Goal: Find specific page/section

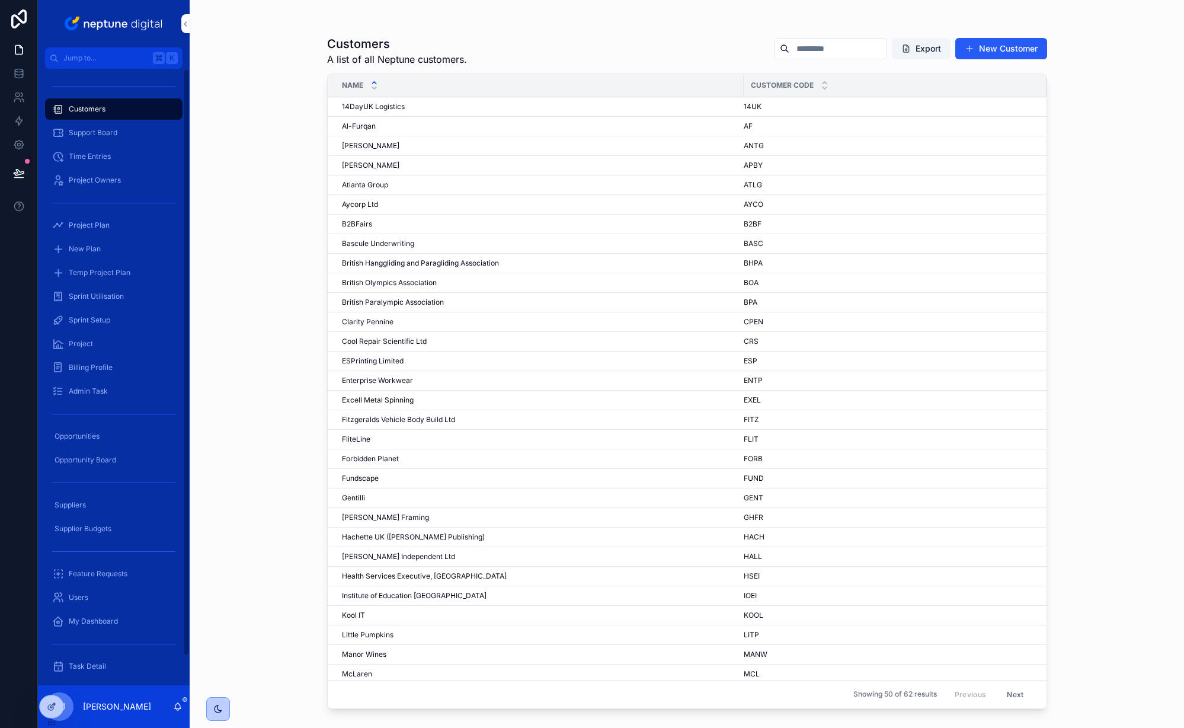
click at [90, 225] on span "Project Plan" at bounding box center [89, 225] width 41 height 9
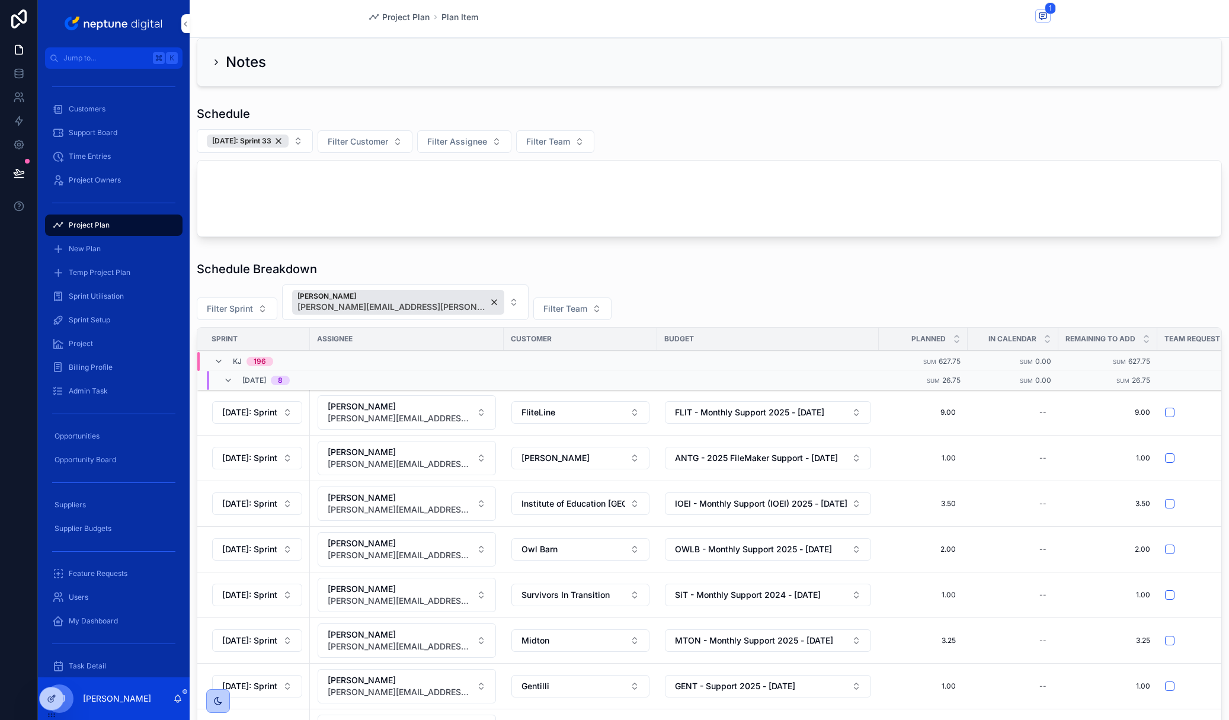
scroll to position [81, 0]
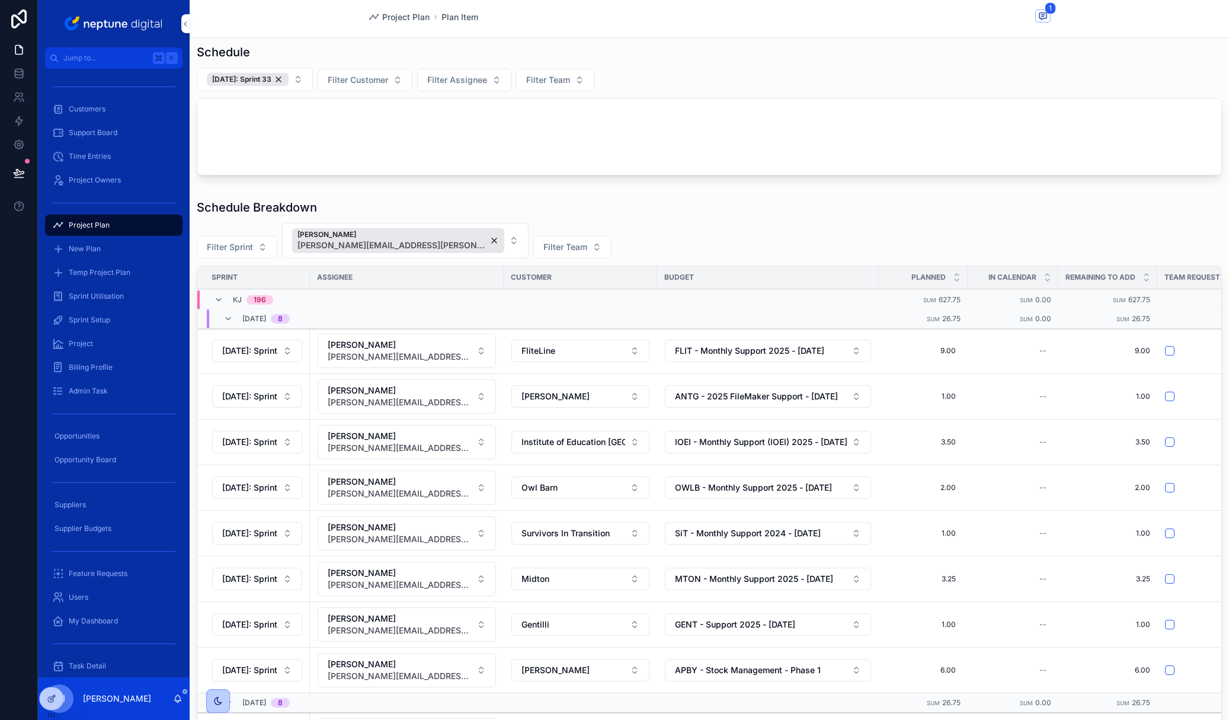
click at [305, 82] on button "[DATE]: Sprint 33" at bounding box center [255, 80] width 116 height 24
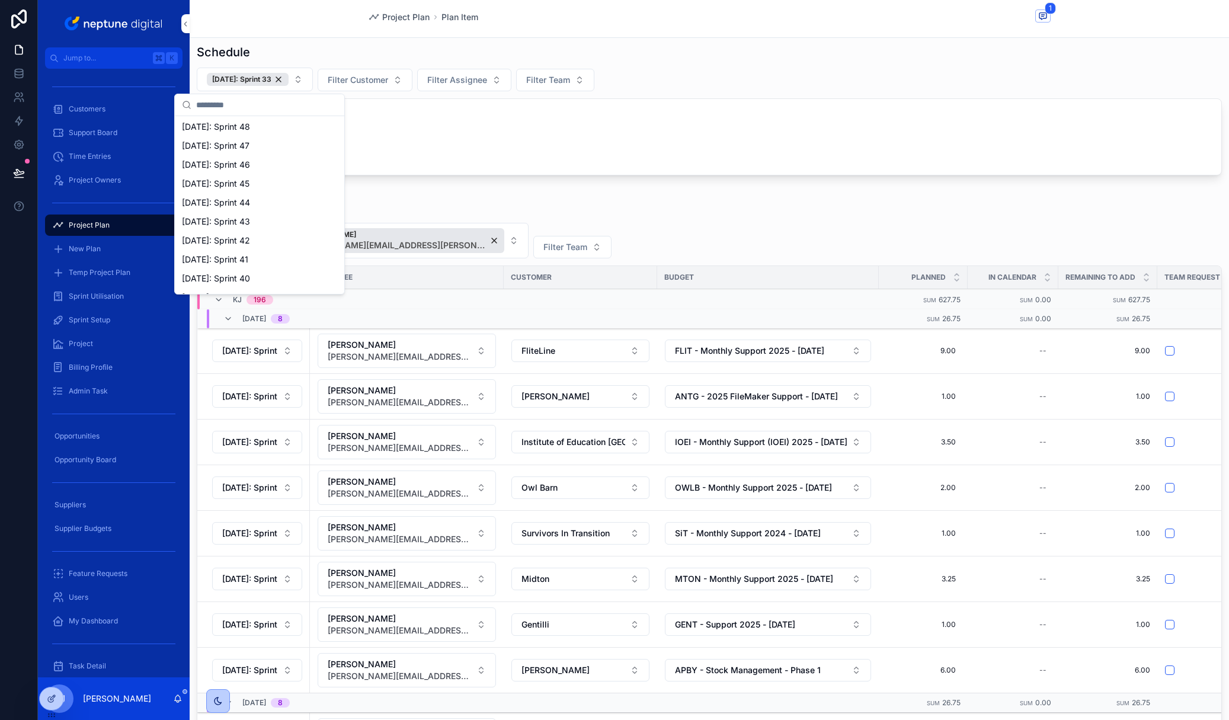
scroll to position [359, 0]
click at [280, 168] on div "[DATE]: Sprint 40" at bounding box center [259, 167] width 165 height 19
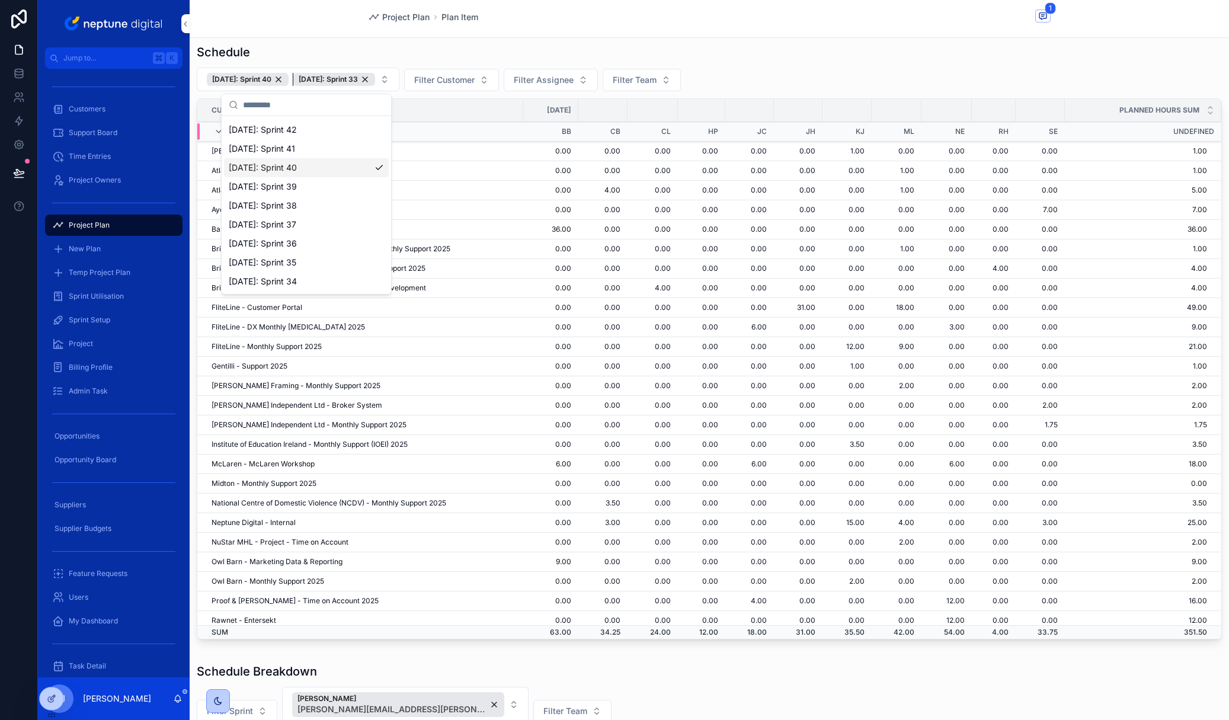
click at [375, 77] on div "[DATE]: Sprint 33" at bounding box center [334, 79] width 82 height 13
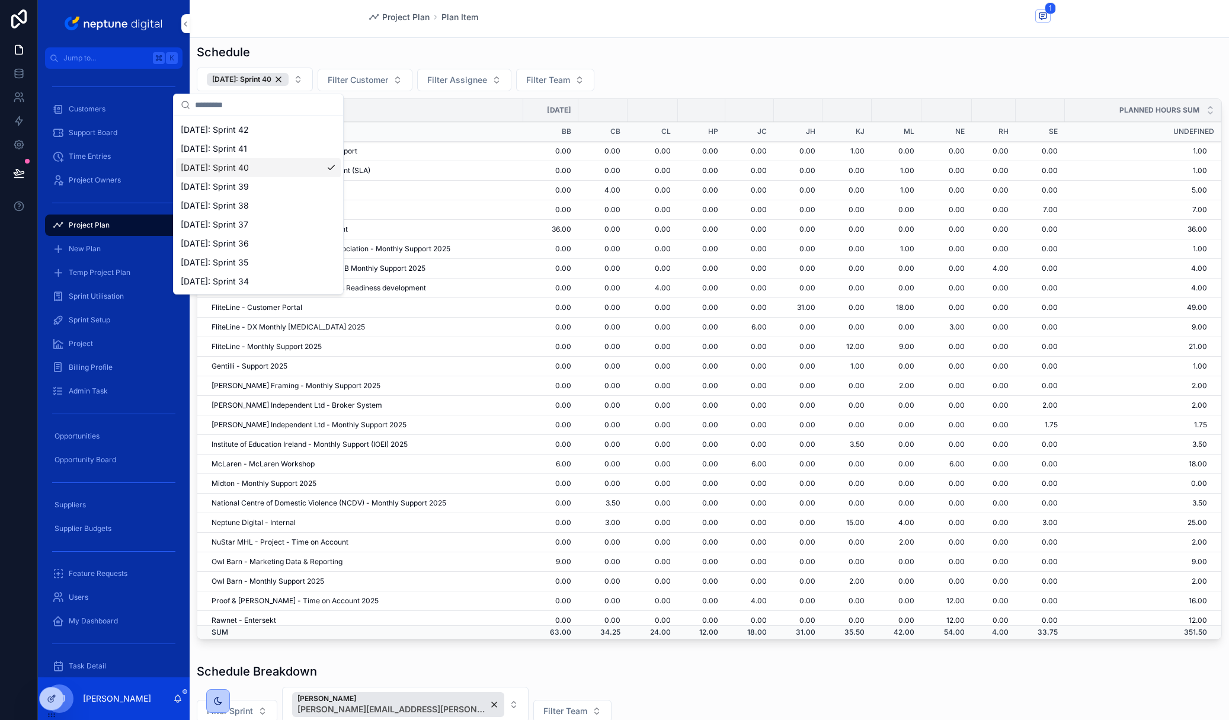
click at [407, 78] on button "Filter Customer" at bounding box center [365, 80] width 95 height 23
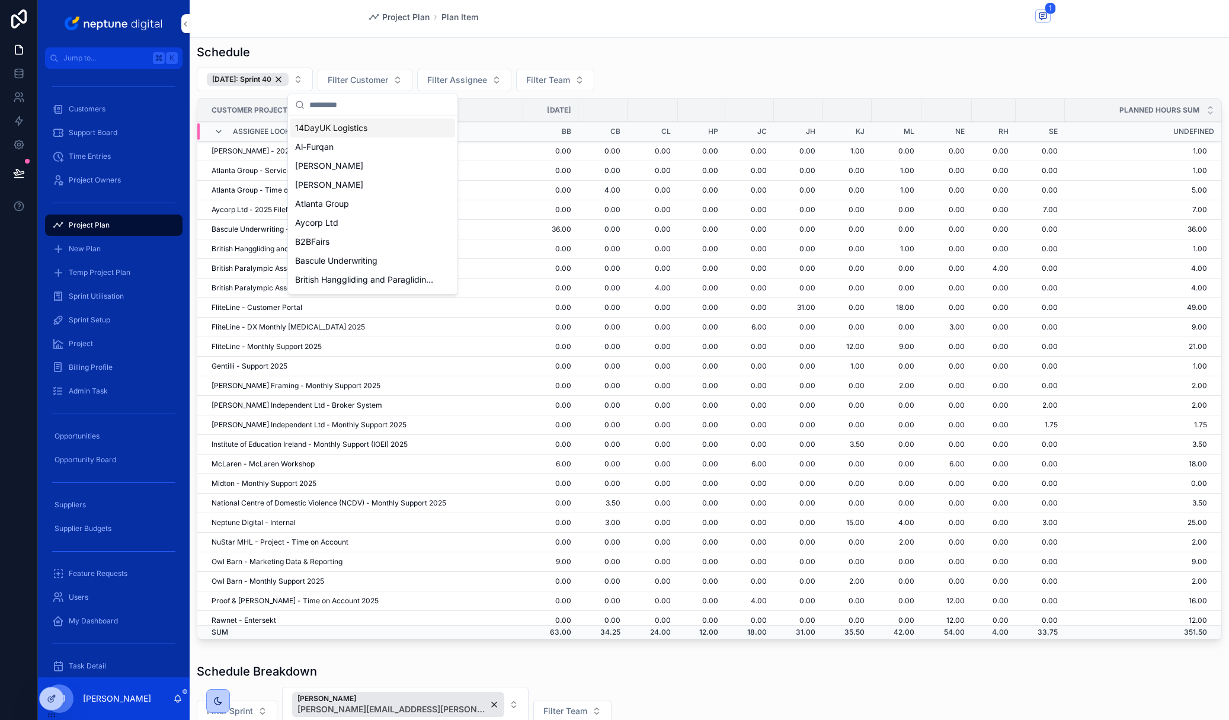
click at [485, 76] on span "Filter Assignee" at bounding box center [457, 80] width 60 height 12
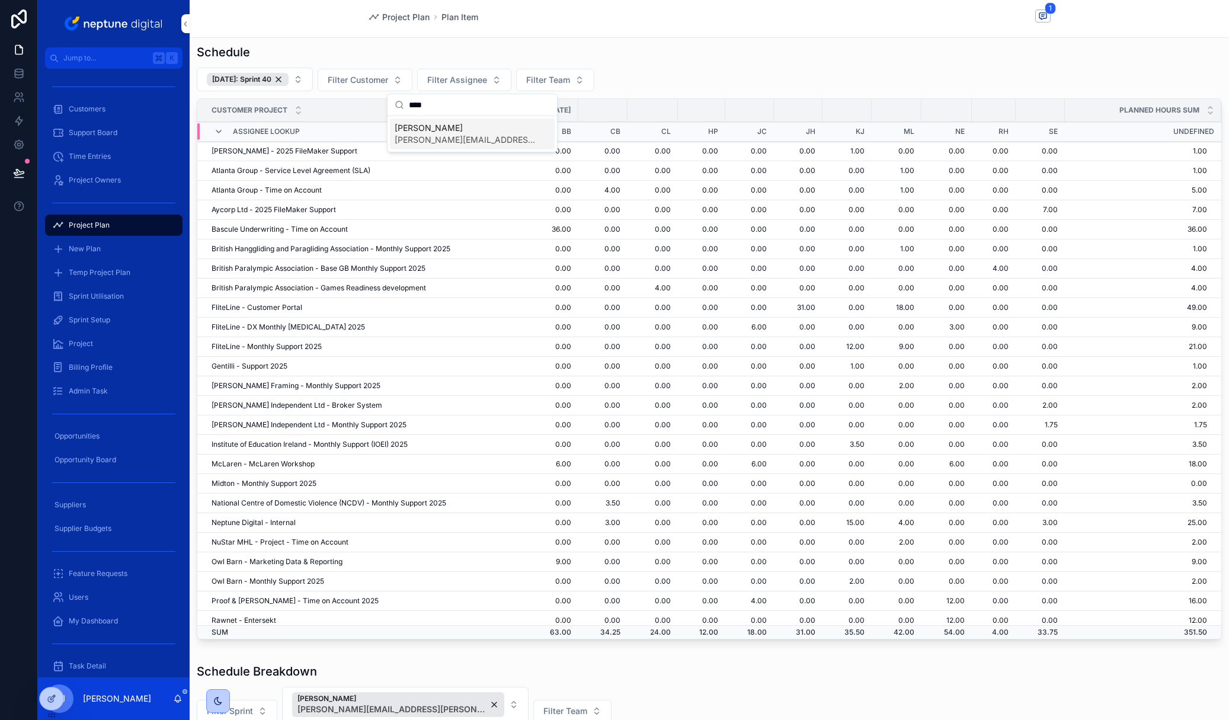
type input "****"
click at [462, 134] on span "[PERSON_NAME][EMAIL_ADDRESS][PERSON_NAME][DOMAIN_NAME]" at bounding box center [465, 140] width 141 height 12
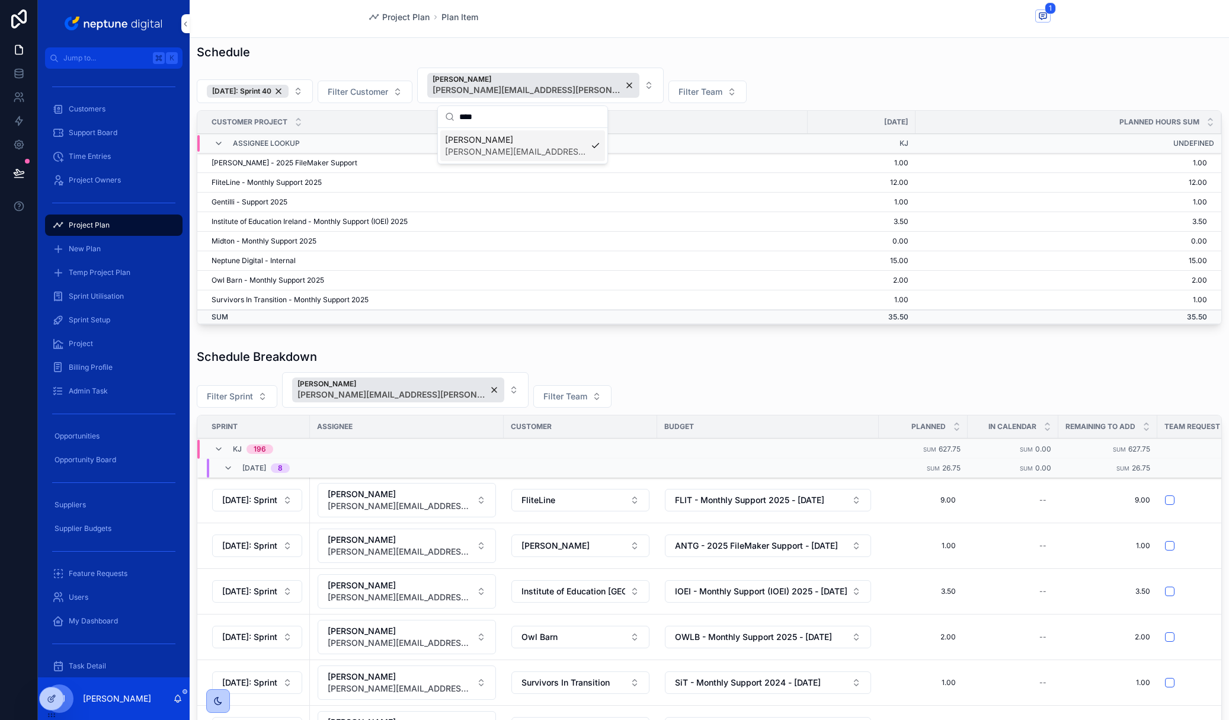
click at [743, 90] on div "[DATE]: Sprint 40 Filter Customer [PERSON_NAME] [PERSON_NAME][EMAIL_ADDRESS][PE…" at bounding box center [710, 86] width 1026 height 36
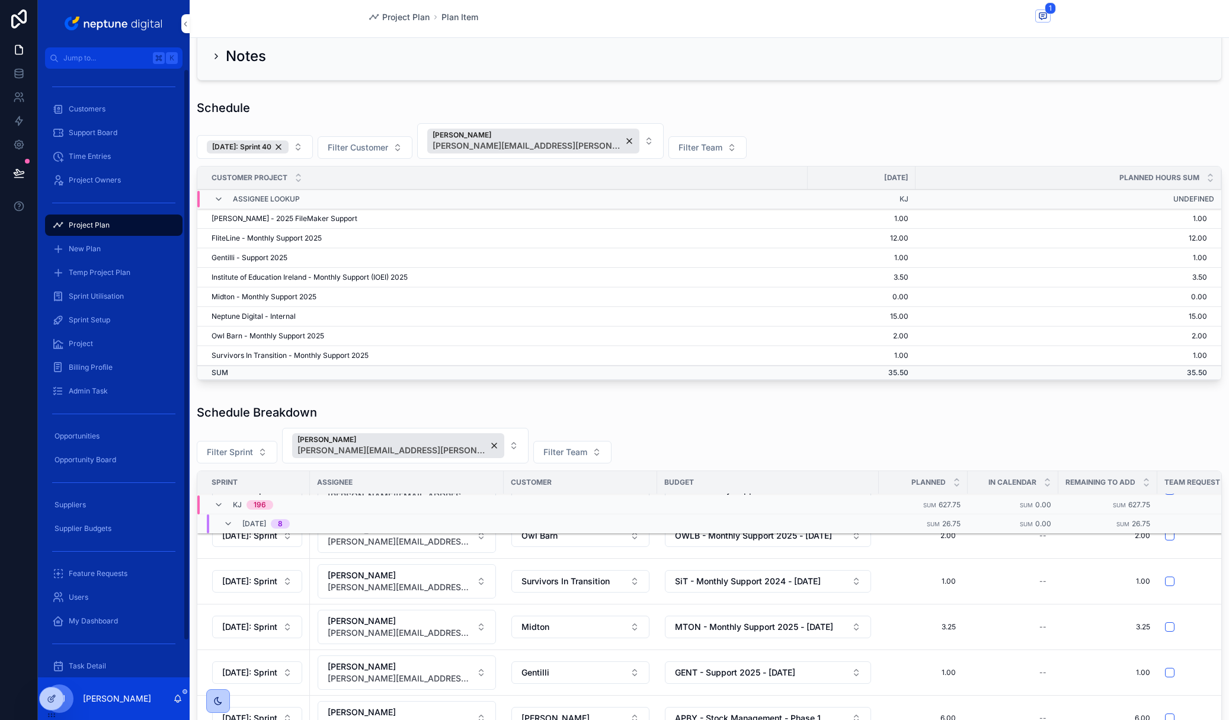
scroll to position [23, 0]
